Goal: Information Seeking & Learning: Learn about a topic

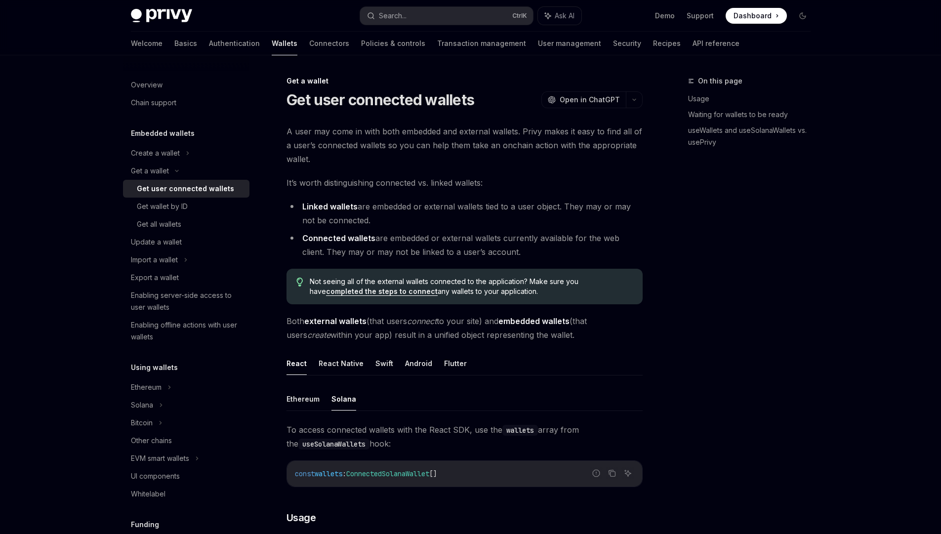
scroll to position [387, 0]
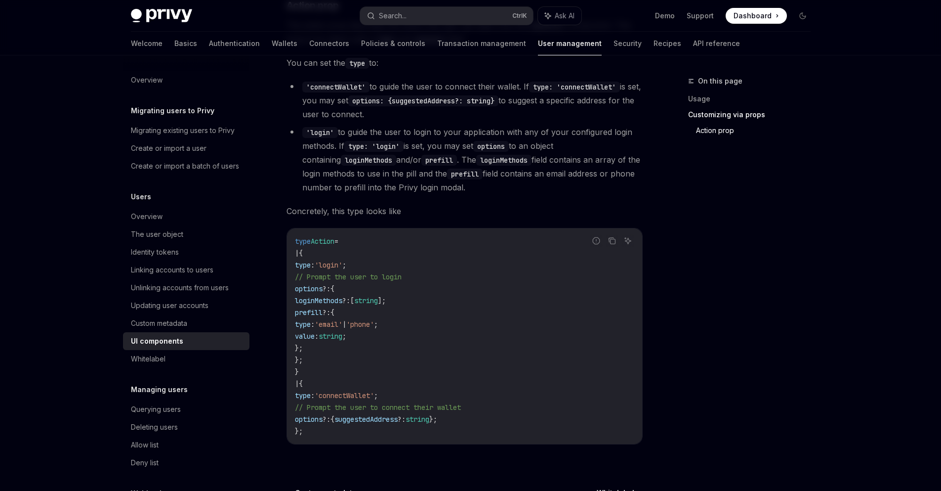
scroll to position [1601, 0]
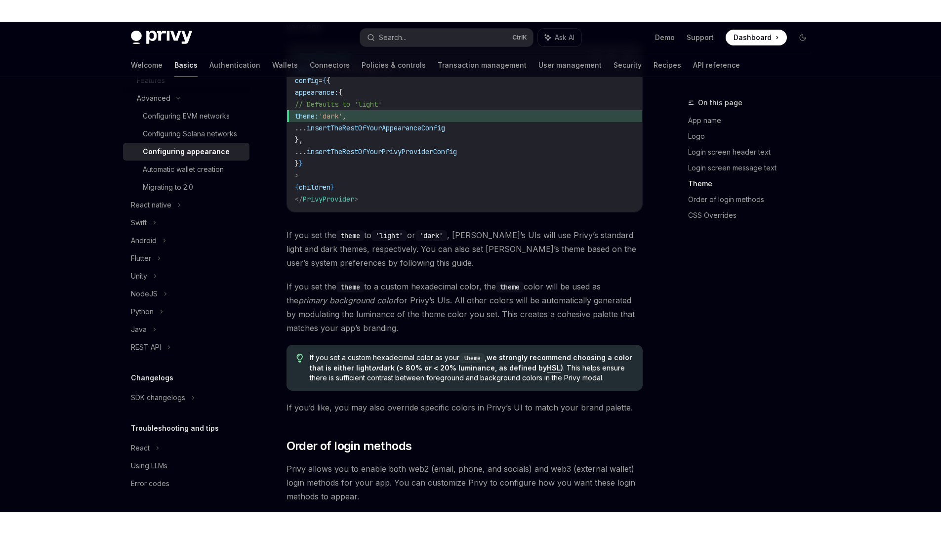
scroll to position [1390, 0]
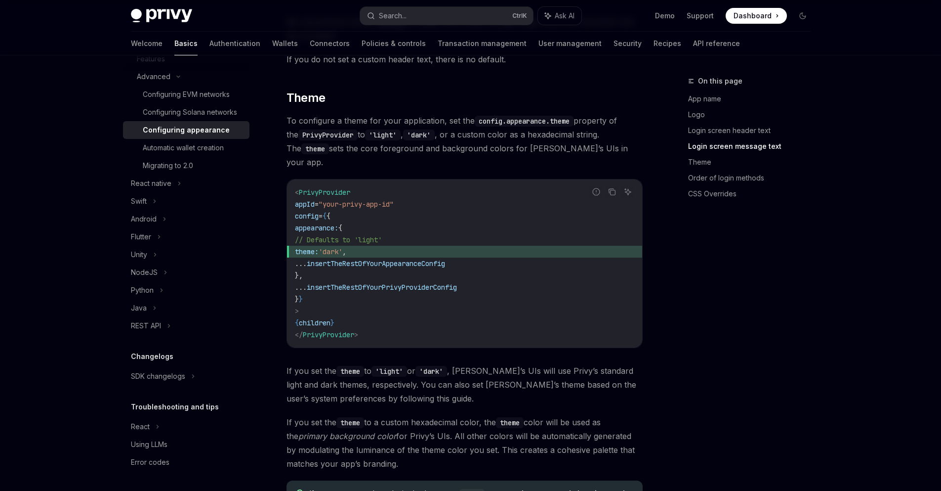
type textarea "*"
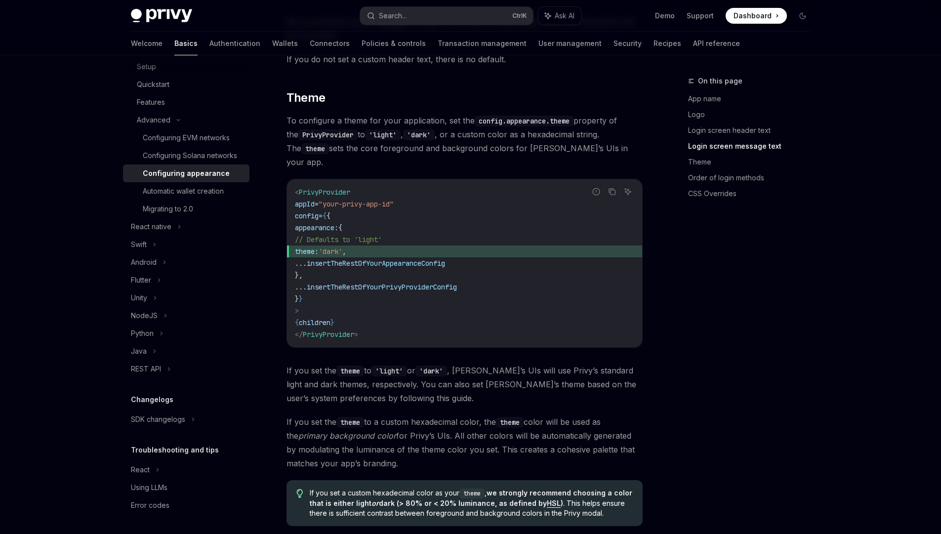
scroll to position [181, 0]
